Goal: Check status: Check status

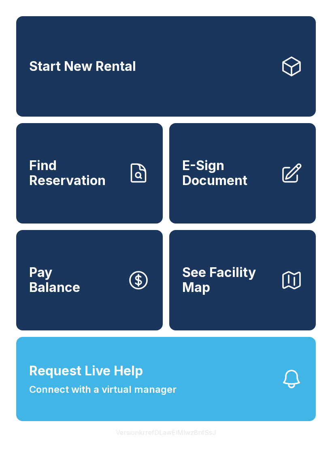
click at [94, 206] on link "Find Reservation" at bounding box center [89, 173] width 146 height 100
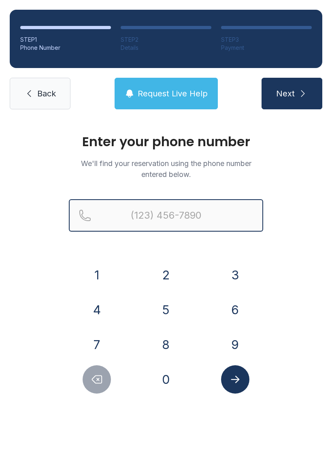
click at [203, 209] on input "Reservation phone number" at bounding box center [166, 215] width 194 height 32
type input "[PHONE_NUMBER]"
click at [291, 93] on button "Next" at bounding box center [291, 94] width 61 height 32
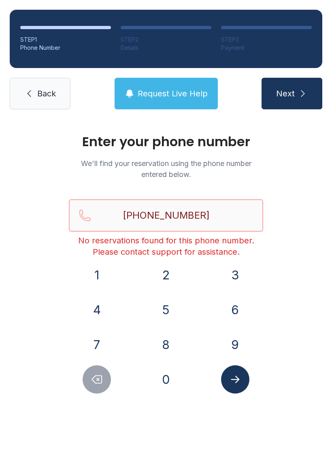
click at [79, 207] on input "[PHONE_NUMBER]" at bounding box center [166, 215] width 194 height 32
click at [185, 100] on button "Request Live Help" at bounding box center [165, 94] width 103 height 32
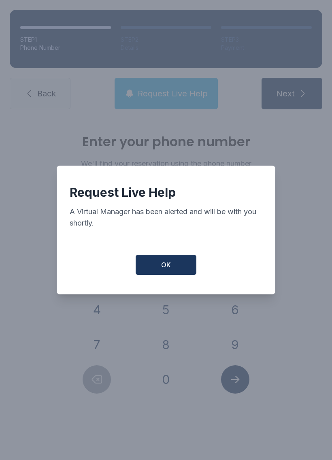
click at [175, 266] on button "OK" at bounding box center [166, 264] width 61 height 20
